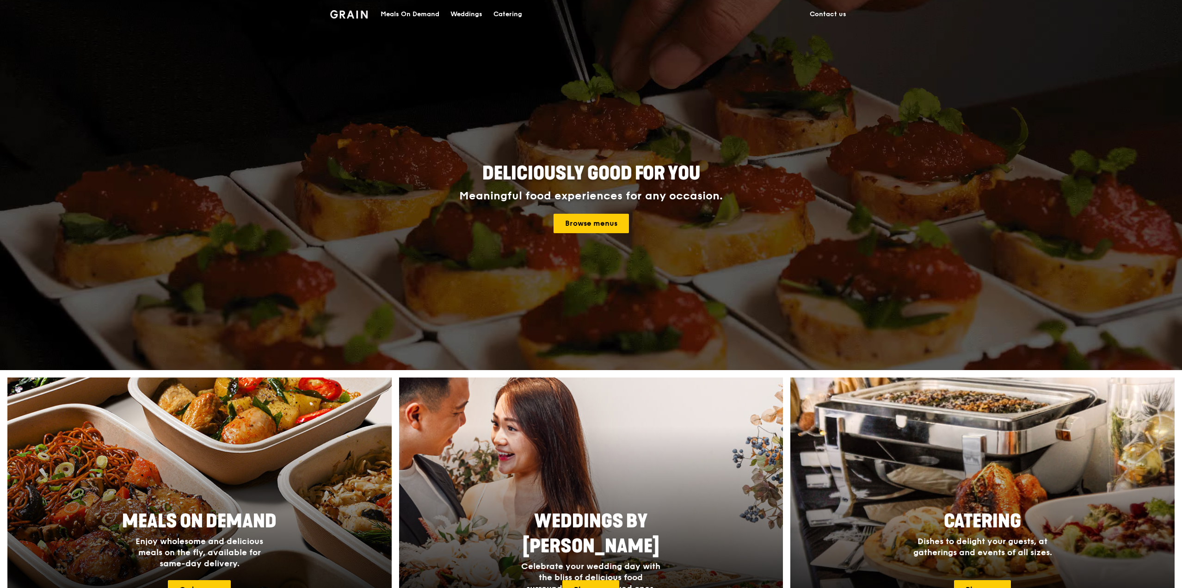
click at [399, 16] on div "Meals On Demand" at bounding box center [410, 14] width 59 height 28
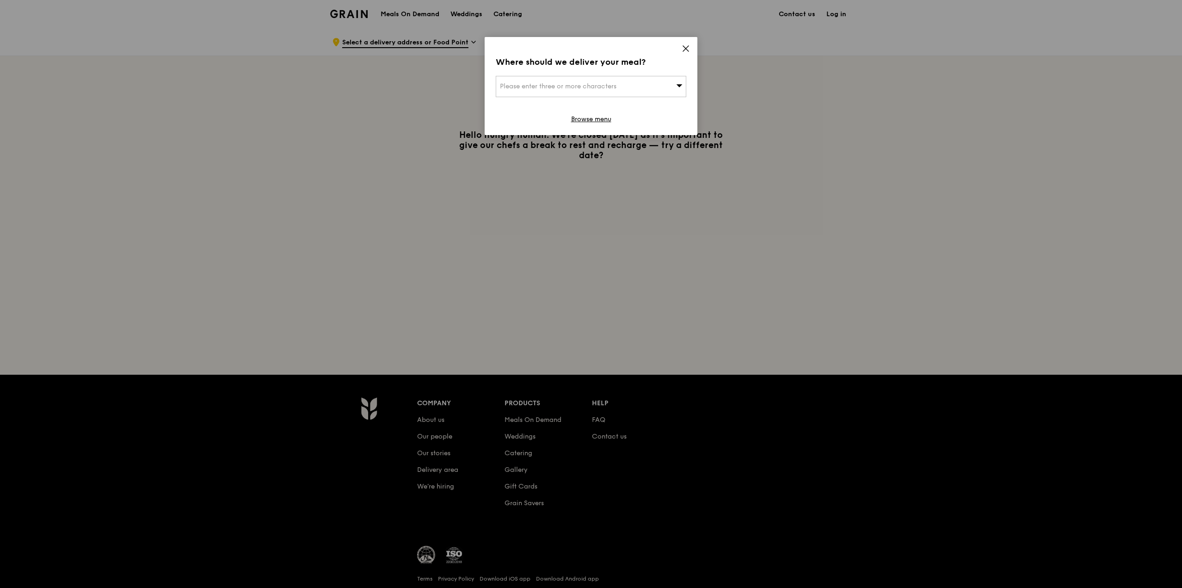
click at [556, 80] on div "Please enter three or more characters" at bounding box center [591, 86] width 191 height 21
type input "570157"
click at [541, 108] on div "[STREET_ADDRESS]" at bounding box center [568, 104] width 137 height 9
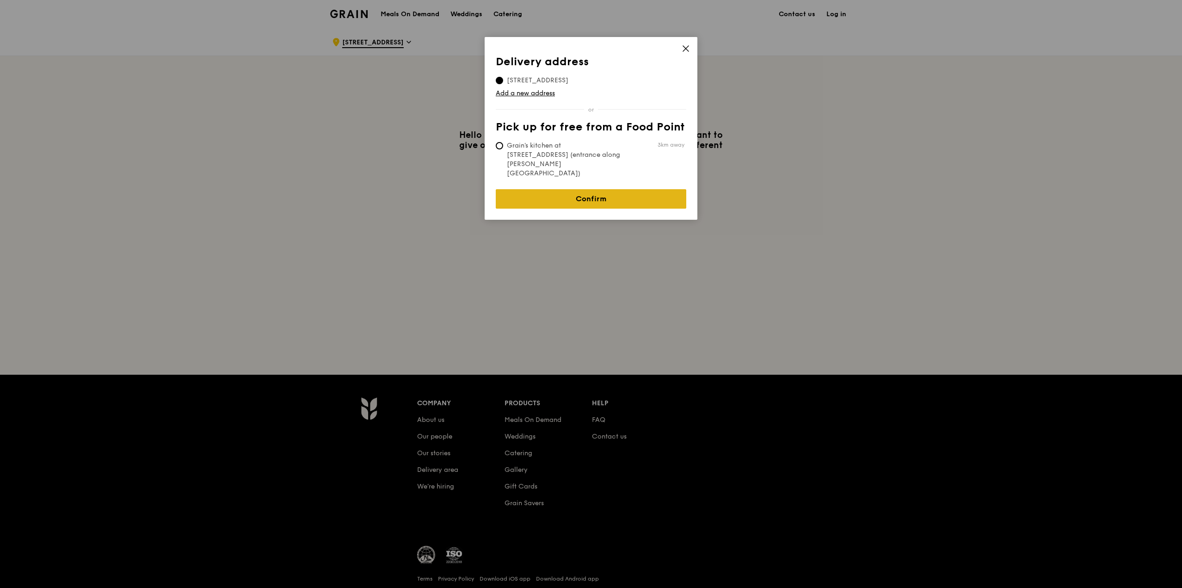
click at [626, 189] on link "Confirm" at bounding box center [591, 198] width 191 height 19
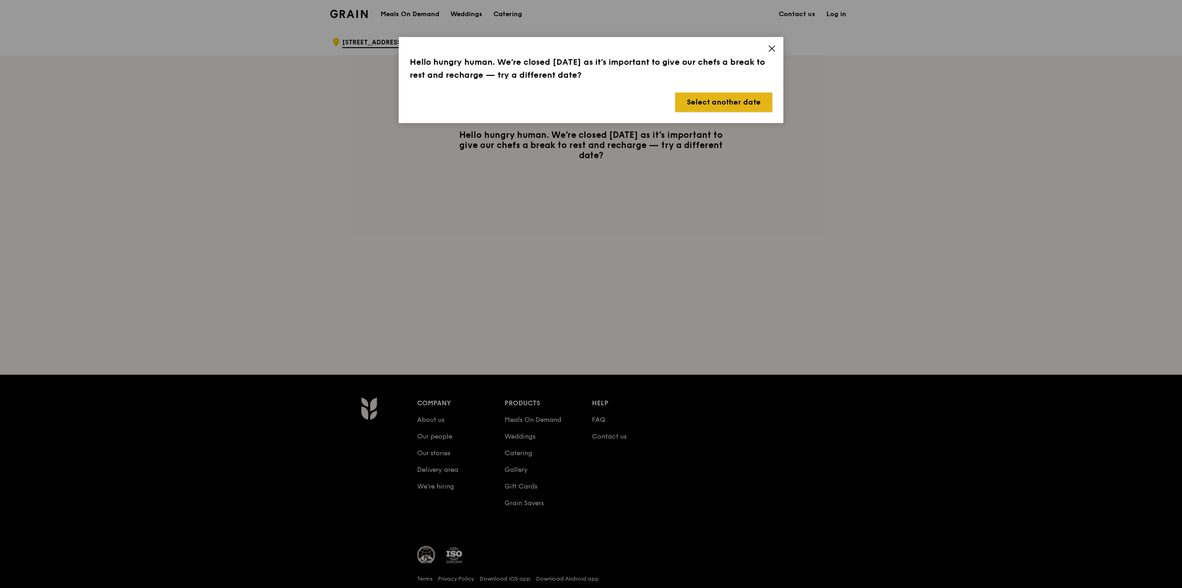
click at [751, 106] on button "Select another date" at bounding box center [723, 101] width 97 height 19
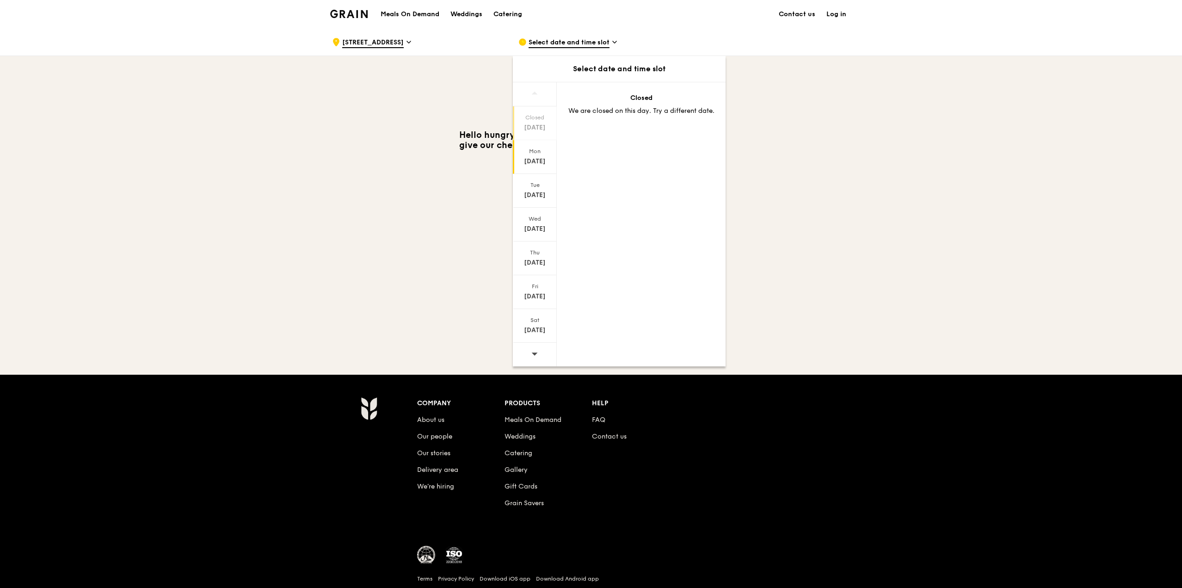
click at [536, 165] on div "[DATE]" at bounding box center [534, 161] width 41 height 9
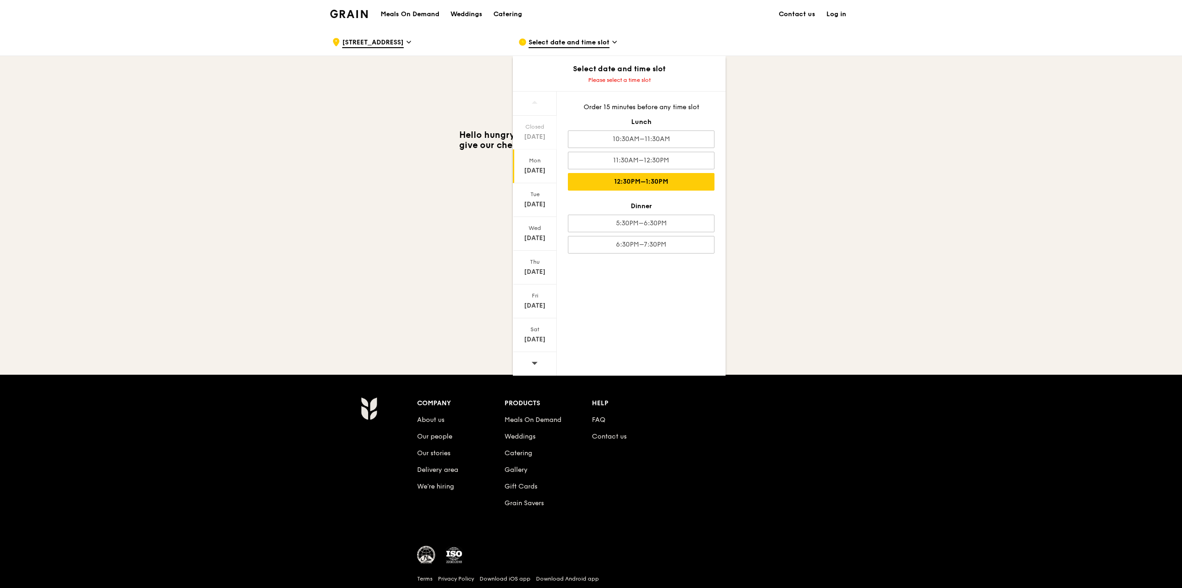
click at [669, 183] on div "12:30PM–1:30PM" at bounding box center [641, 182] width 147 height 18
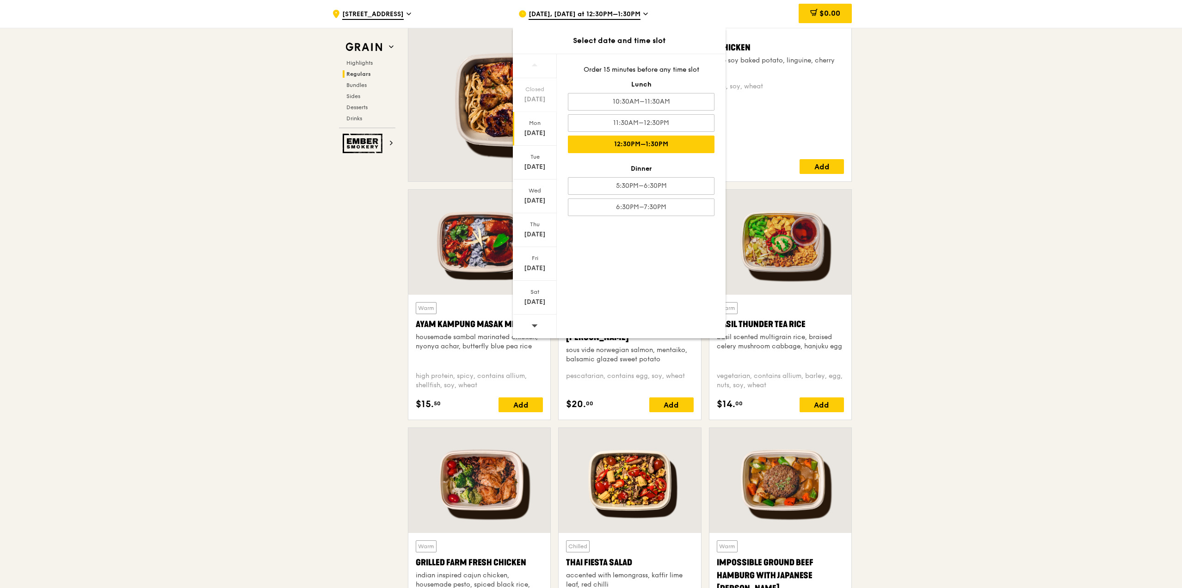
scroll to position [694, 0]
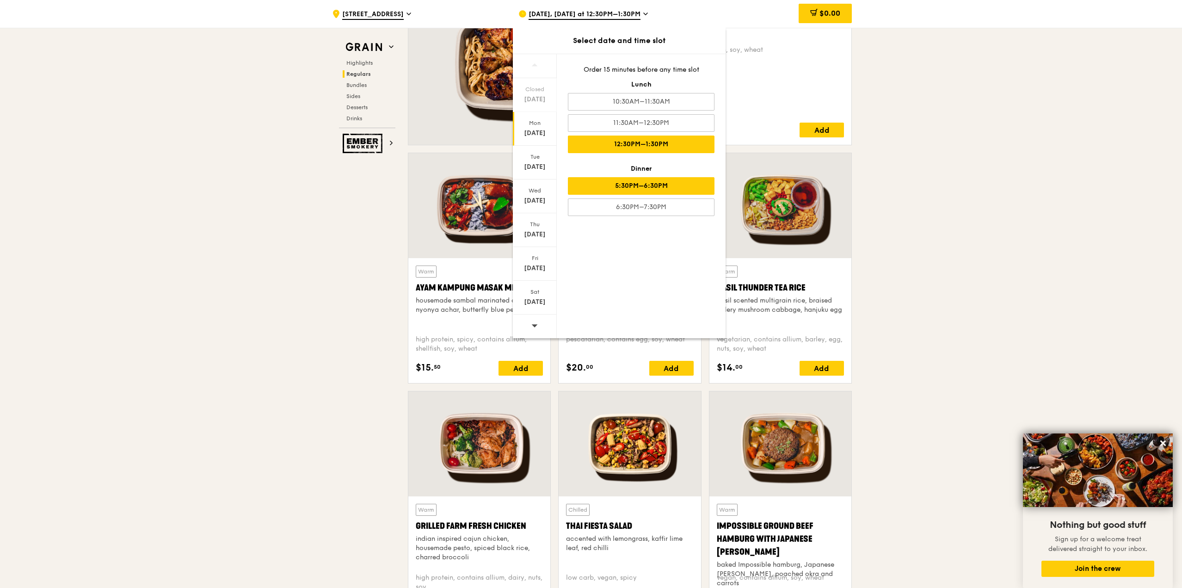
click at [647, 186] on div "5:30PM–6:30PM" at bounding box center [641, 186] width 147 height 18
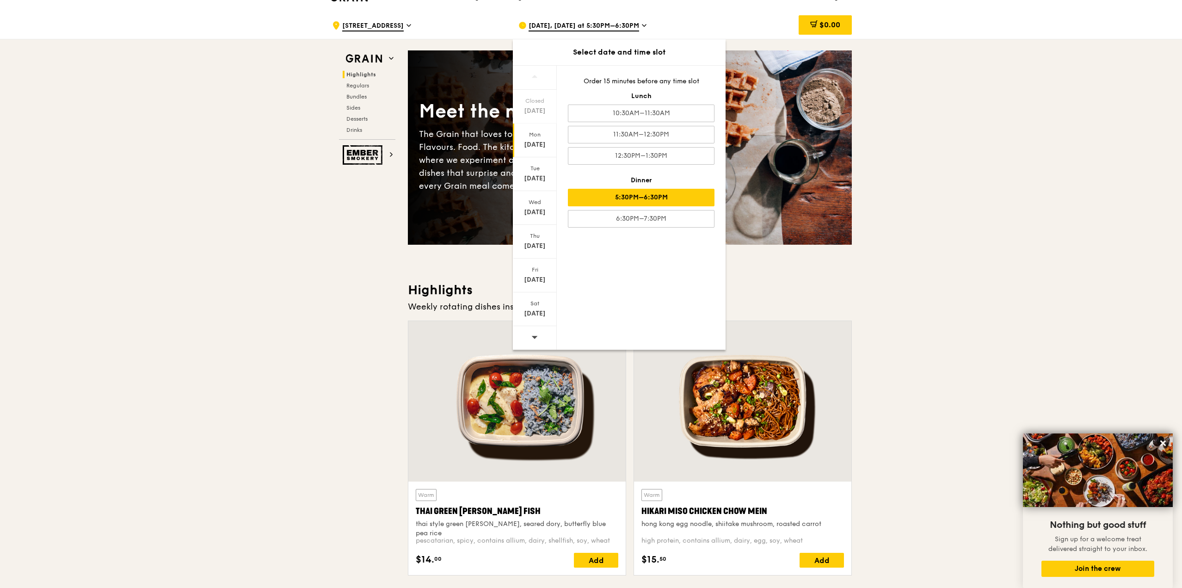
scroll to position [0, 0]
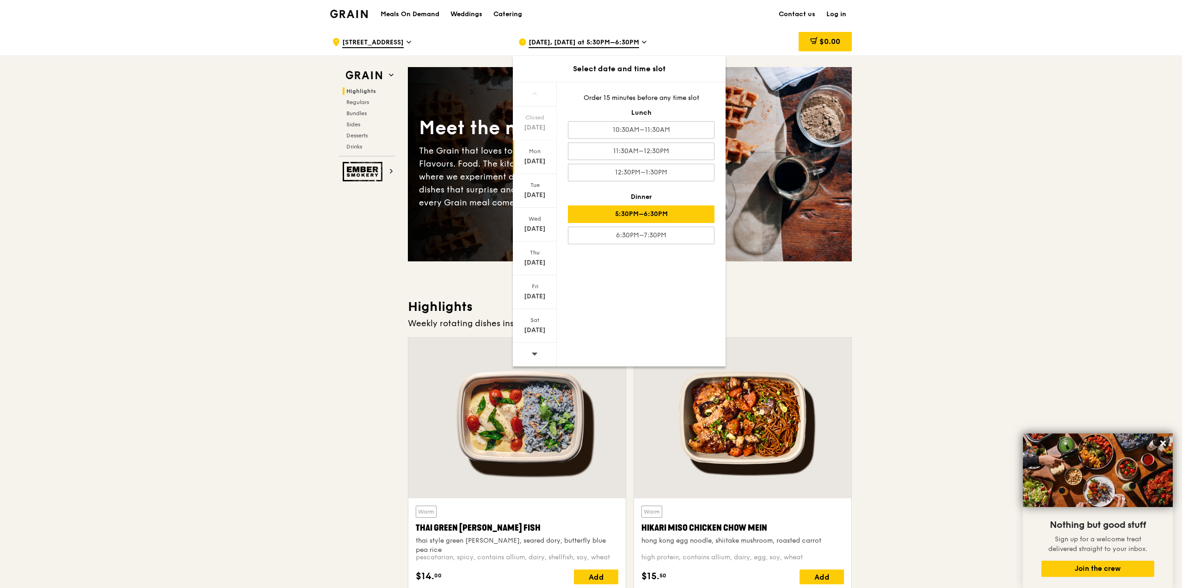
click at [536, 352] on icon at bounding box center [534, 353] width 6 height 7
click at [540, 164] on div "[DATE]" at bounding box center [534, 161] width 41 height 9
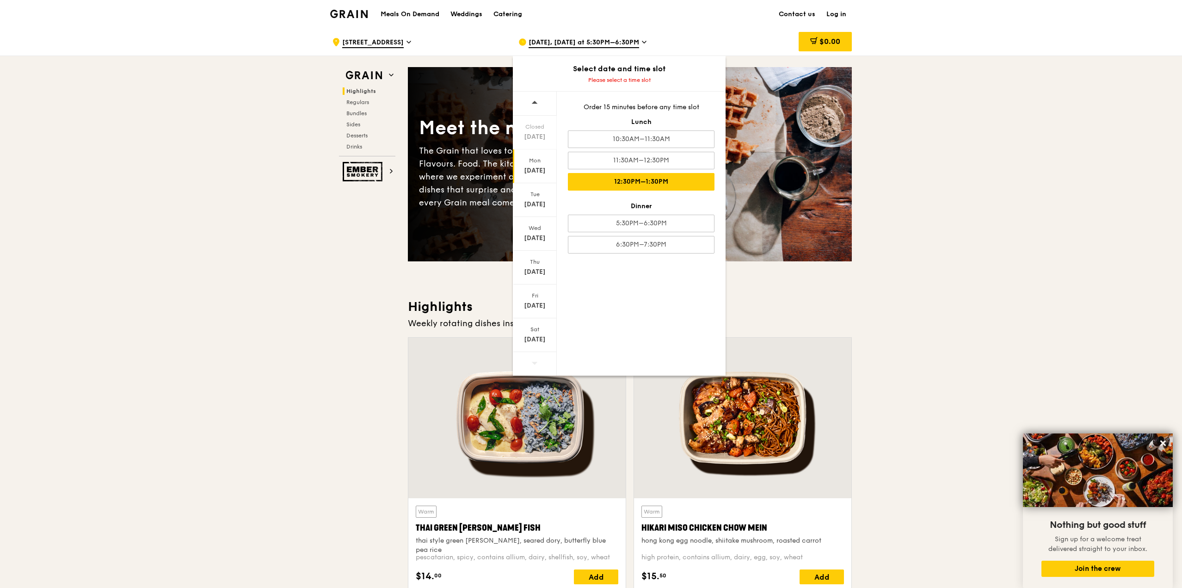
click at [653, 186] on div "12:30PM–1:30PM" at bounding box center [641, 182] width 147 height 18
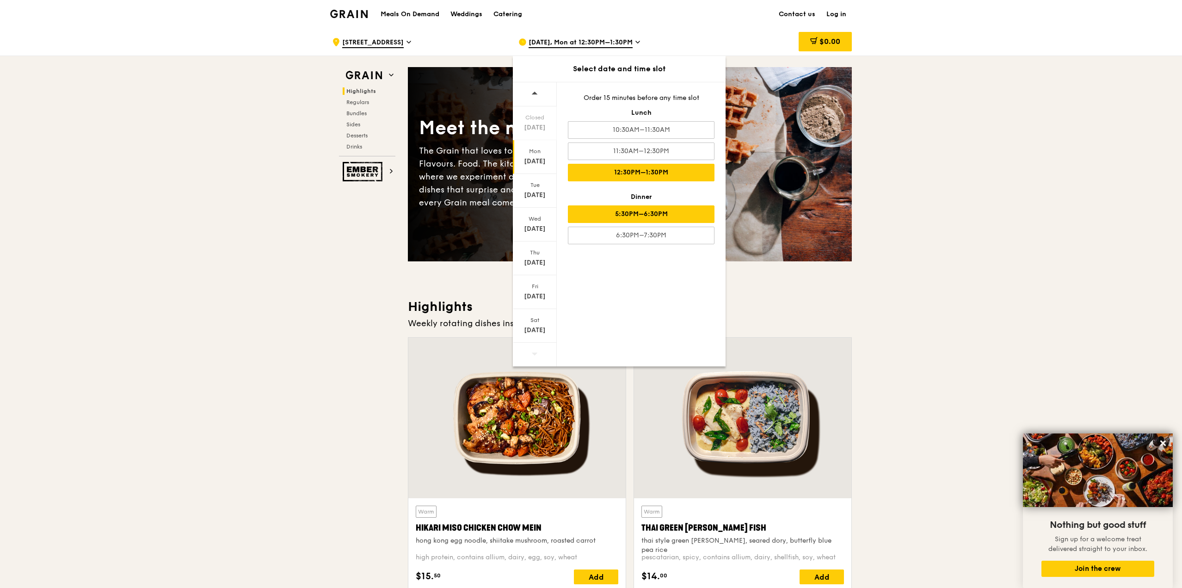
click at [679, 219] on div "5:30PM–6:30PM" at bounding box center [641, 214] width 147 height 18
click at [536, 355] on icon at bounding box center [534, 353] width 6 height 7
click at [539, 329] on div "[DATE]" at bounding box center [534, 330] width 41 height 9
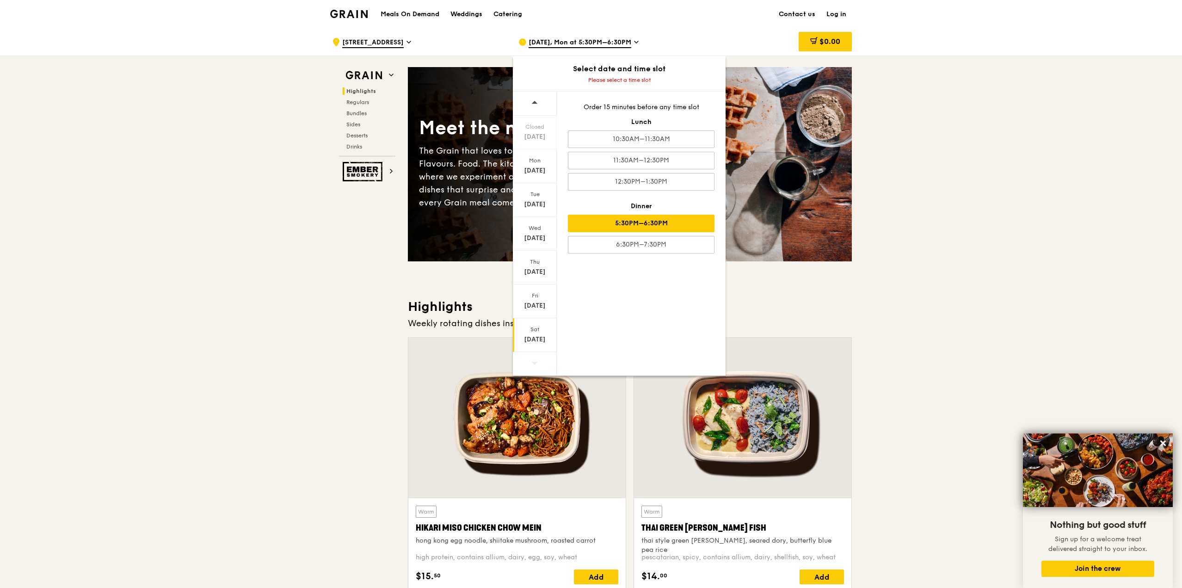
click at [669, 232] on div "5:30PM–6:30PM" at bounding box center [641, 224] width 147 height 18
